Goal: Task Accomplishment & Management: Manage account settings

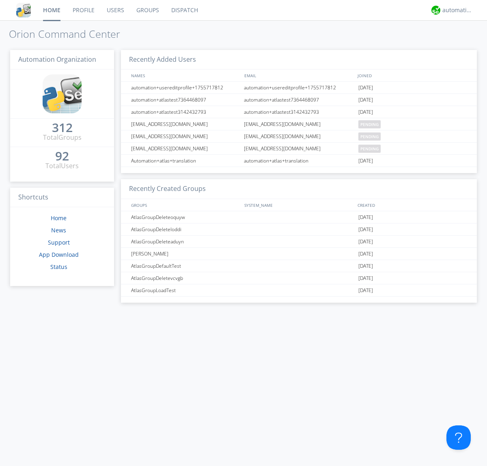
click at [147, 10] on link "Groups" at bounding box center [147, 10] width 35 height 20
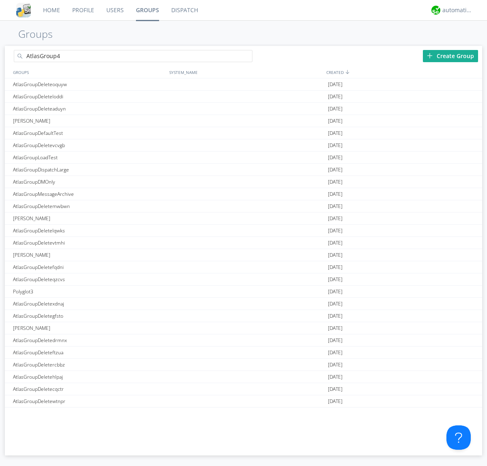
type input "AtlasGroup4"
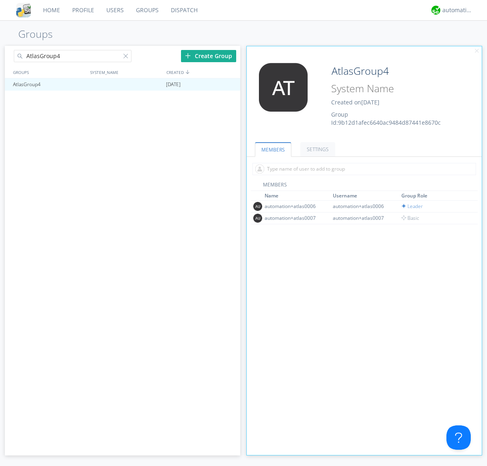
click at [317, 149] on link "SETTINGS" at bounding box center [317, 149] width 35 height 14
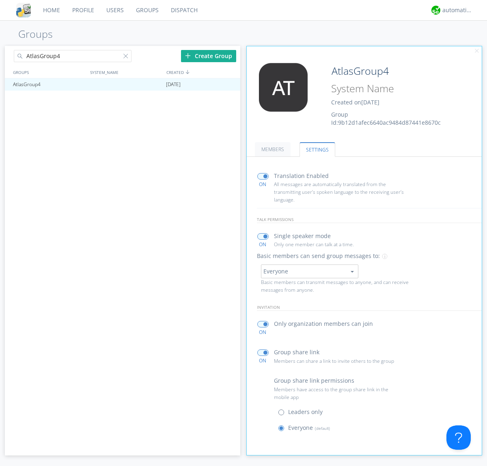
click at [309, 271] on button "Everyone" at bounding box center [309, 271] width 97 height 14
click at [0, 0] on link "Leaders only" at bounding box center [0, 0] width 0 height 0
click at [456, 10] on div "automation+atlas" at bounding box center [458, 10] width 30 height 8
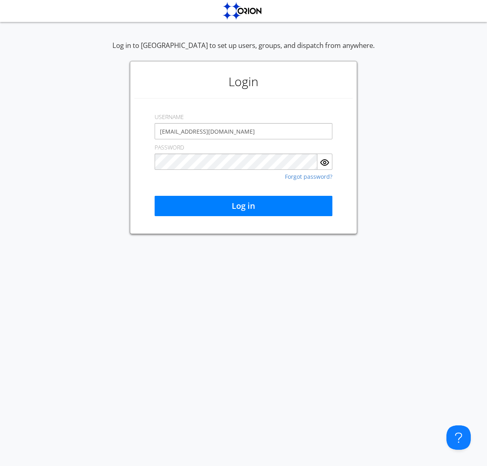
type input "[EMAIL_ADDRESS][DOMAIN_NAME]"
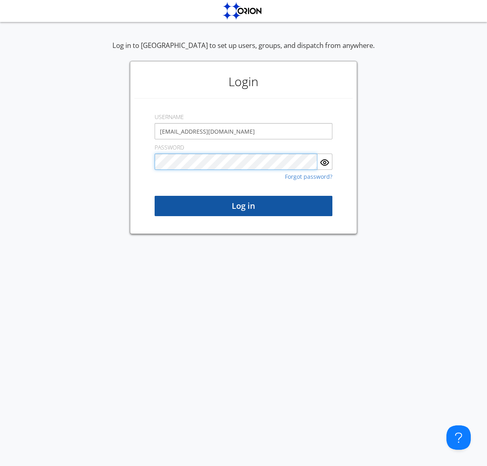
click at [244, 206] on button "Log in" at bounding box center [244, 206] width 178 height 20
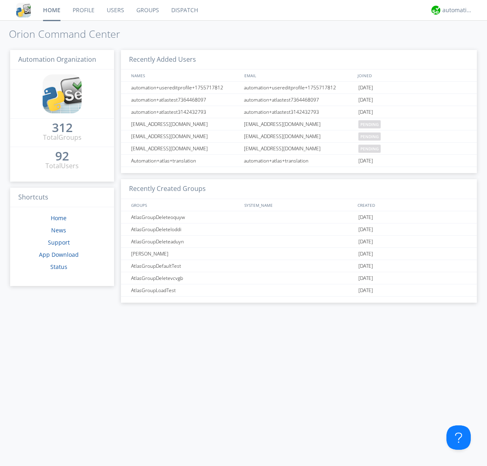
click at [147, 10] on link "Groups" at bounding box center [147, 10] width 35 height 20
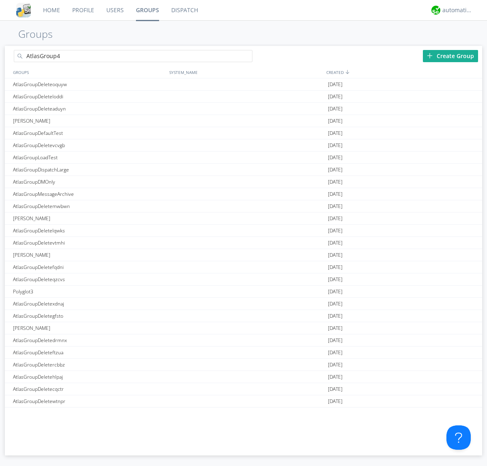
type input "AtlasGroup4"
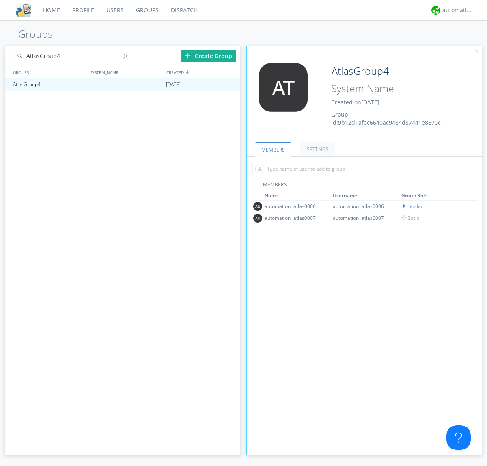
click at [317, 149] on link "SETTINGS" at bounding box center [317, 149] width 35 height 14
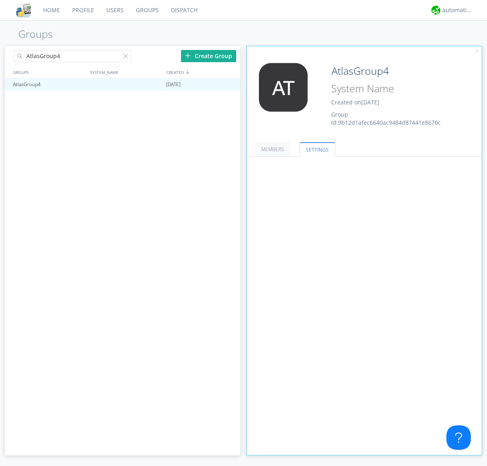
click at [0, 0] on button "Leaders only" at bounding box center [0, 0] width 0 height 0
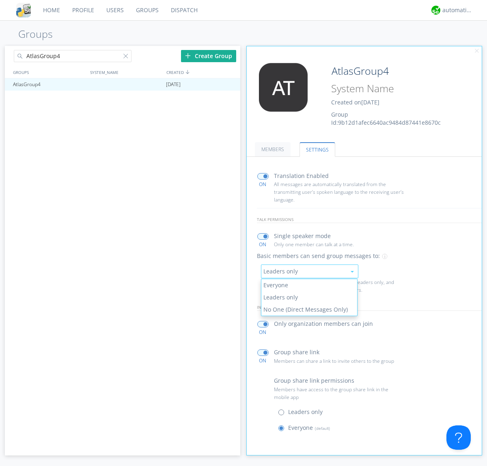
click at [309, 309] on link "No One (Direct Messages Only)" at bounding box center [309, 309] width 96 height 12
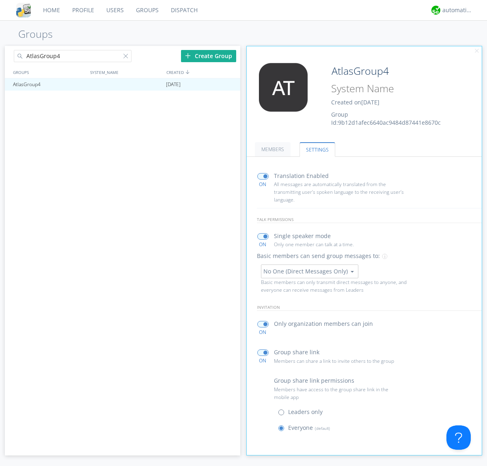
click at [309, 271] on button "No One (Direct Messages Only)" at bounding box center [309, 271] width 97 height 14
click at [0, 0] on link "Everyone" at bounding box center [0, 0] width 0 height 0
click at [456, 10] on div "automation+atlas" at bounding box center [458, 10] width 30 height 8
